Goal: Task Accomplishment & Management: Use online tool/utility

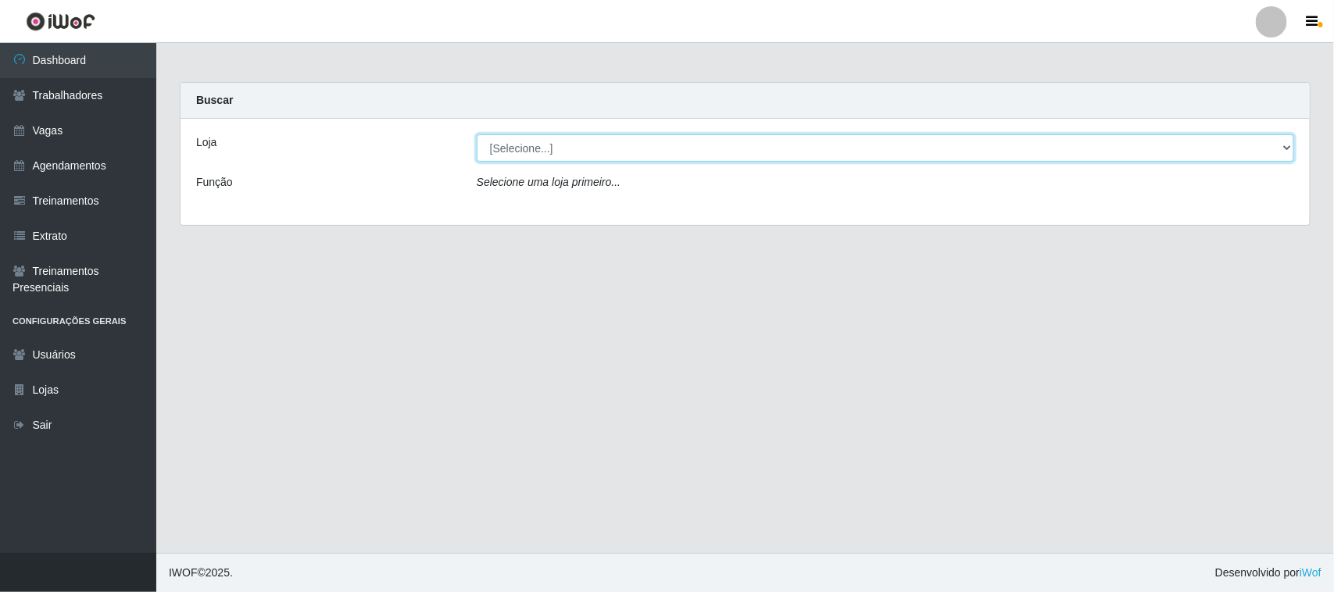
click at [1279, 141] on select "[Selecione...] [GEOGRAPHIC_DATA]" at bounding box center [885, 147] width 817 height 27
select select "65"
click at [477, 134] on select "[Selecione...] [GEOGRAPHIC_DATA]" at bounding box center [885, 147] width 817 height 27
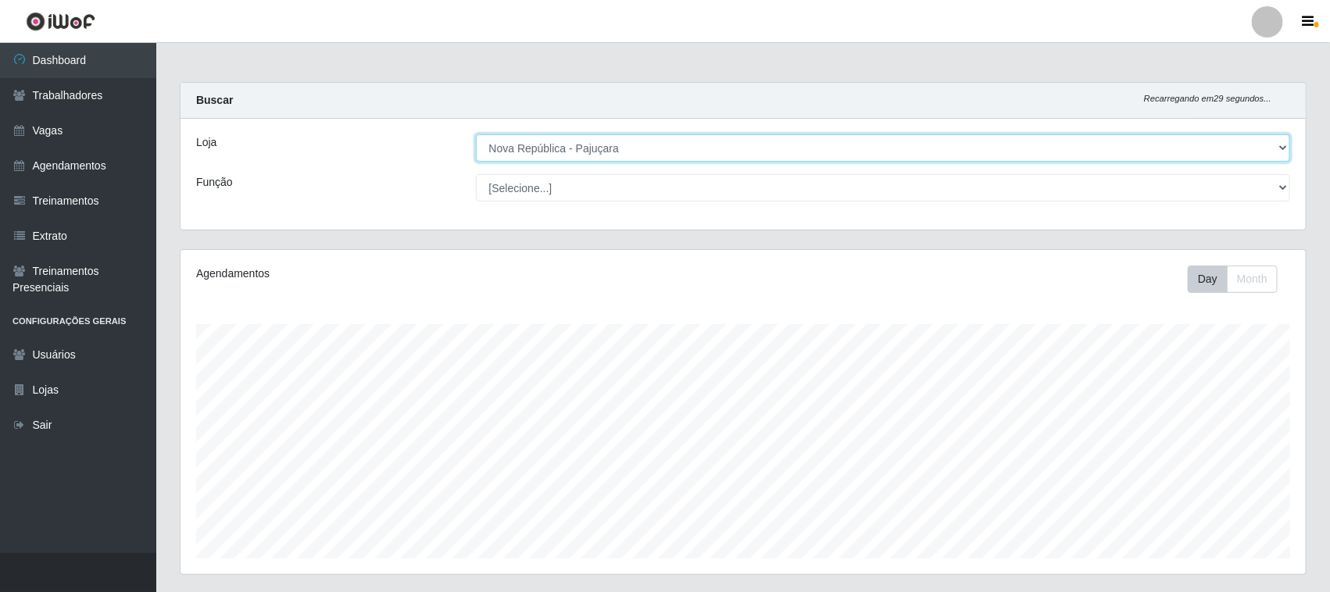
scroll to position [325, 1125]
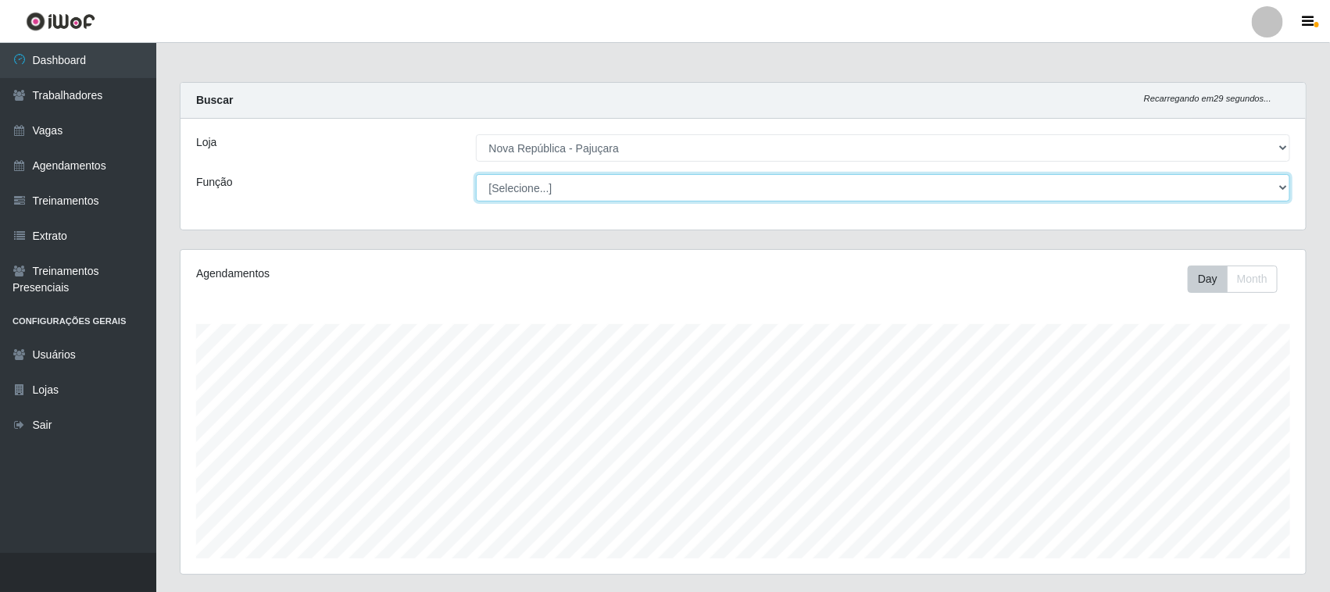
click at [1278, 188] on select "[Selecione...] Balconista Operador de Caixa Repositor" at bounding box center [883, 187] width 815 height 27
select select "22"
click at [476, 174] on select "[Selecione...] Balconista Operador de Caixa Repositor" at bounding box center [883, 187] width 815 height 27
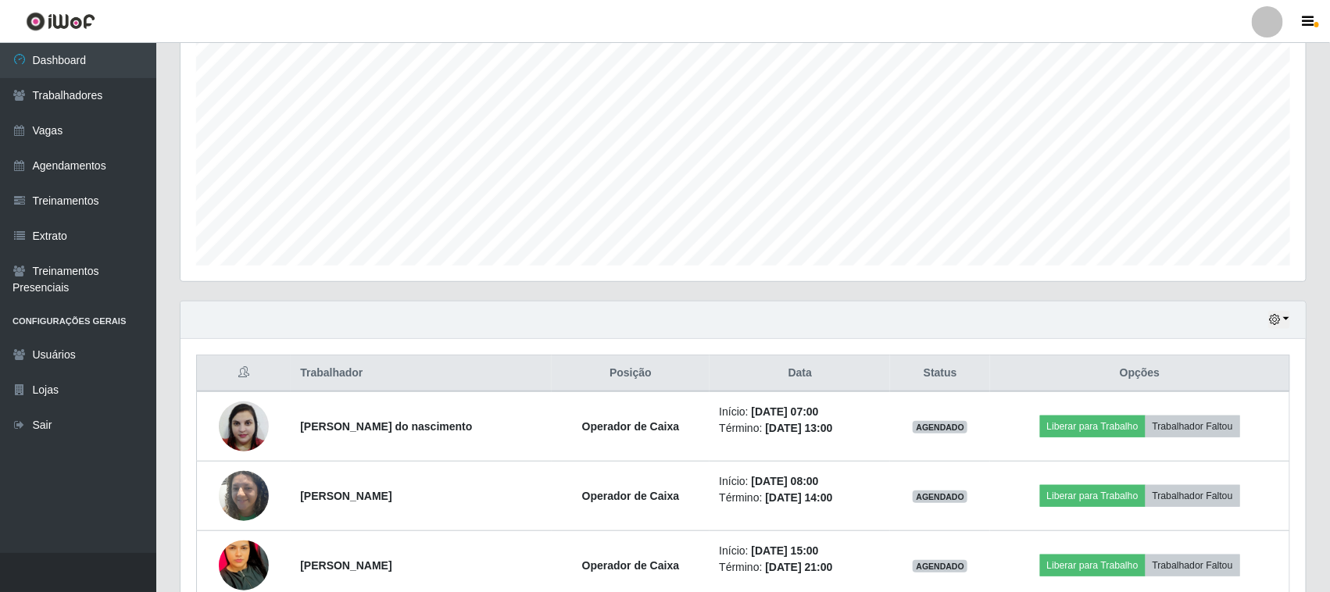
scroll to position [391, 0]
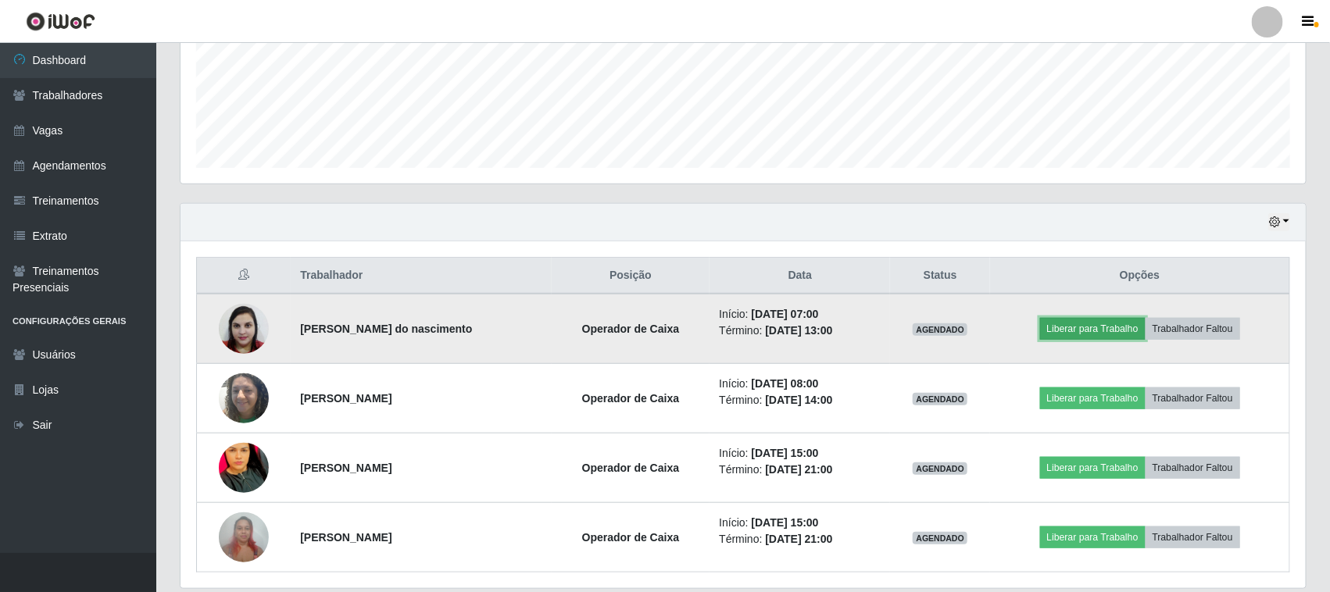
click at [1118, 330] on button "Liberar para Trabalho" at bounding box center [1093, 329] width 106 height 22
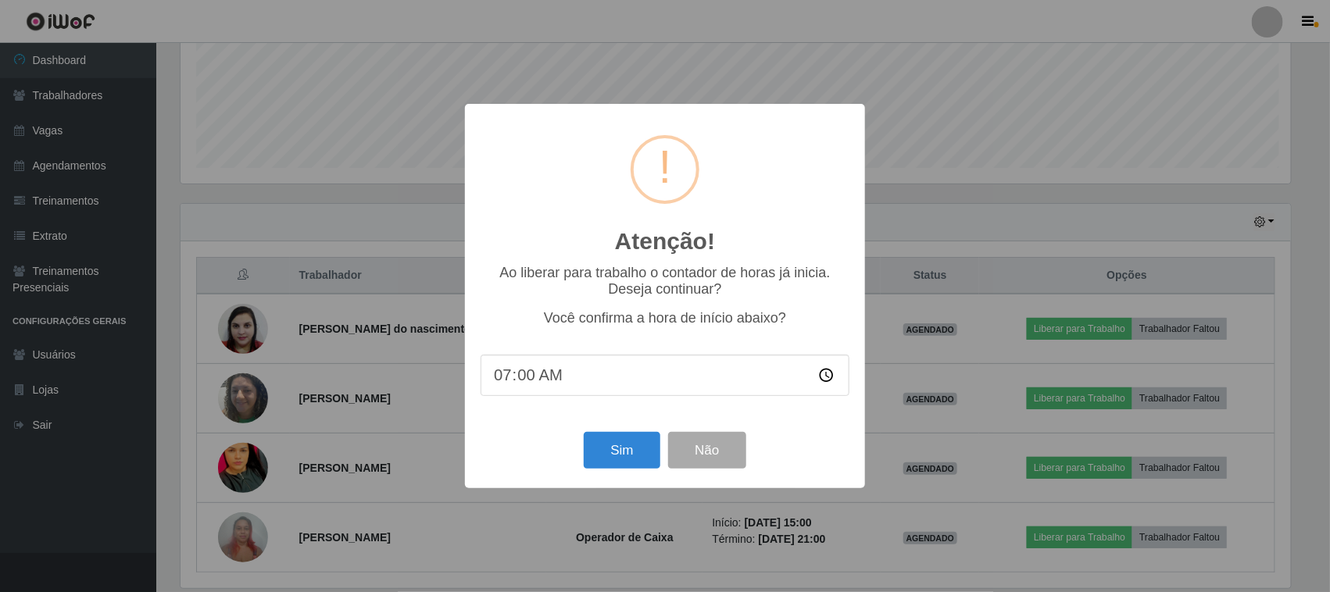
scroll to position [325, 1114]
click at [610, 456] on button "Sim" at bounding box center [624, 450] width 76 height 37
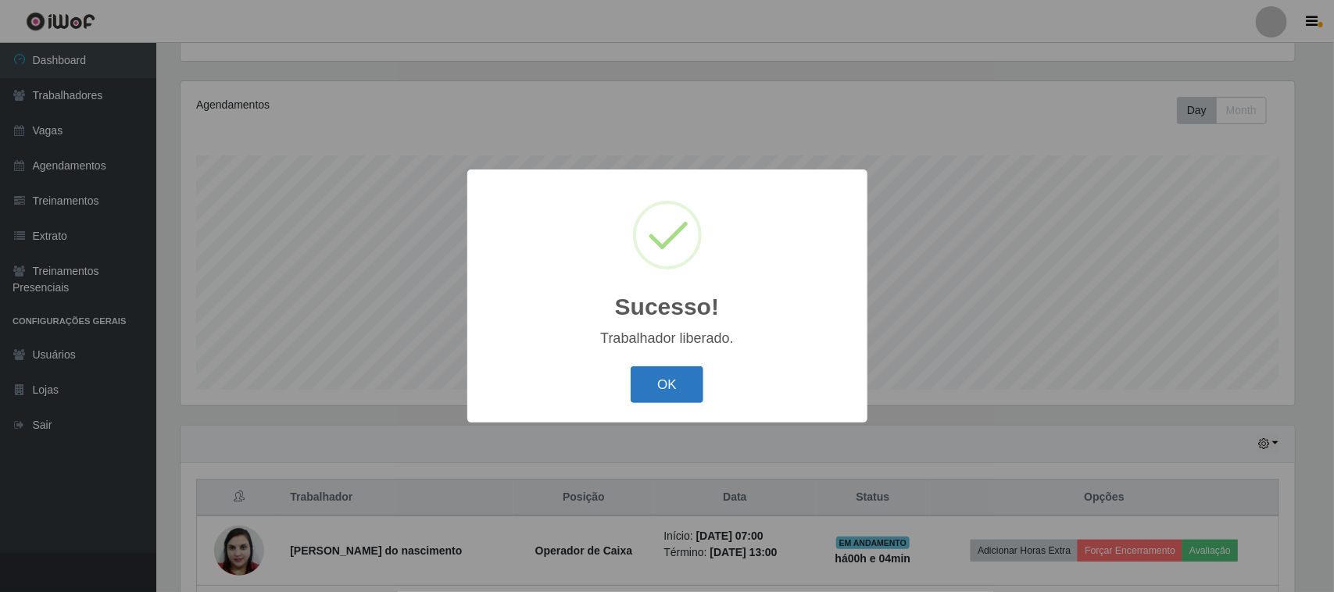
click at [666, 377] on button "OK" at bounding box center [667, 385] width 73 height 37
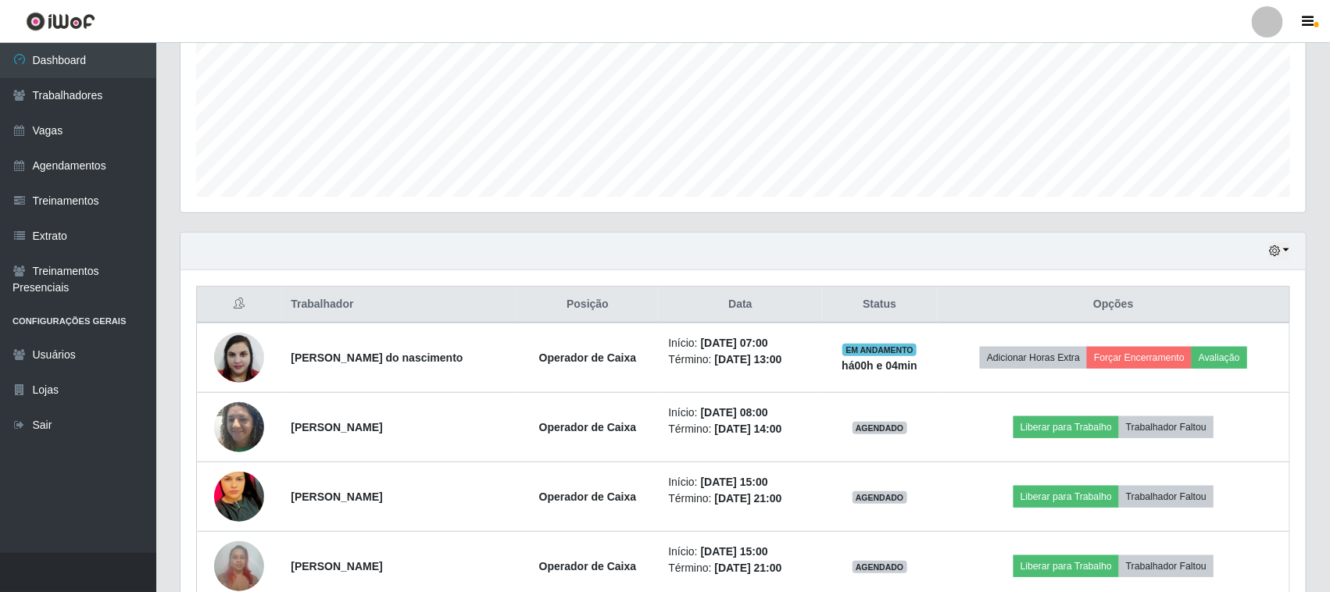
scroll to position [447, 0]
